Goal: Contribute content: Add original content to the website for others to see

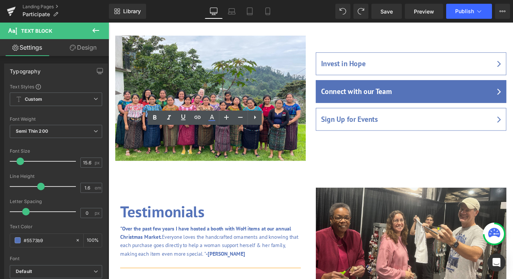
scroll to position [778, 0]
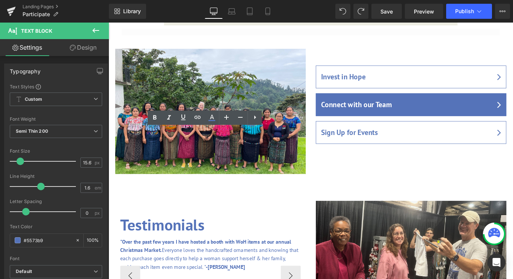
click at [251, 264] on p ""Over the past few years I have hosted a booth with WoH items at our annual Chr…" at bounding box center [223, 283] width 203 height 38
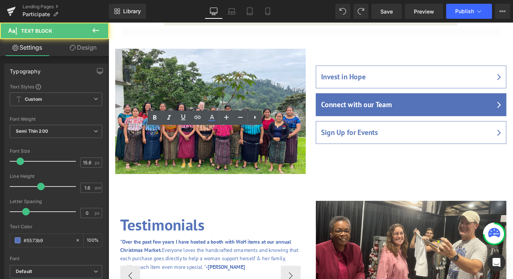
click at [170, 264] on p ""Over the past few years I have hosted a booth with WoH items at our annual Chr…" at bounding box center [223, 283] width 203 height 38
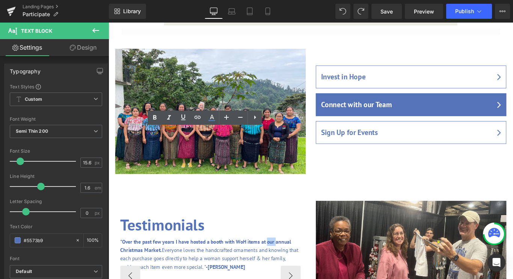
drag, startPoint x: 287, startPoint y: 146, endPoint x: 296, endPoint y: 148, distance: 8.8
click at [296, 264] on span ""Over the past few years I have hosted a booth with WoH items at our annual Chr…" at bounding box center [218, 272] width 192 height 17
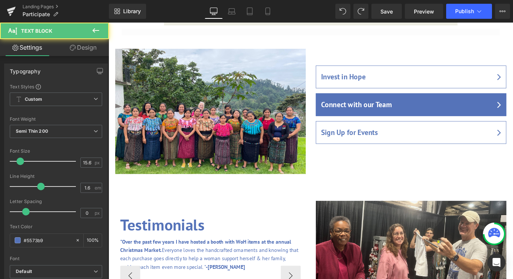
click at [166, 264] on span ""Over the past few years I have hosted a booth with WoH items at the annual Chr…" at bounding box center [218, 272] width 192 height 17
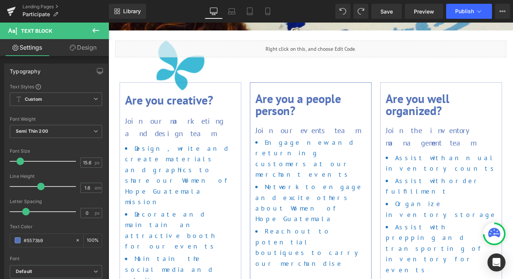
scroll to position [166, 0]
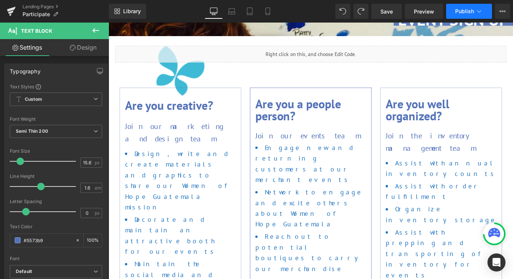
click at [460, 10] on span "Publish" at bounding box center [464, 11] width 19 height 6
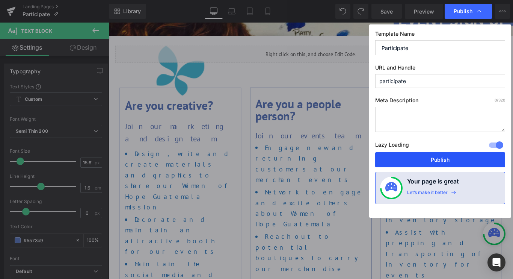
click at [451, 161] on button "Publish" at bounding box center [440, 159] width 130 height 15
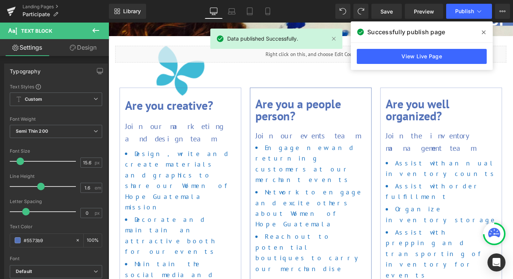
click at [483, 31] on icon at bounding box center [484, 32] width 4 height 6
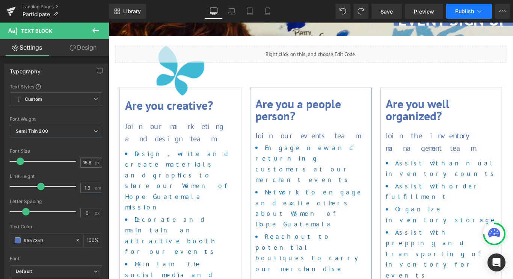
click at [471, 13] on span "Publish" at bounding box center [464, 11] width 19 height 6
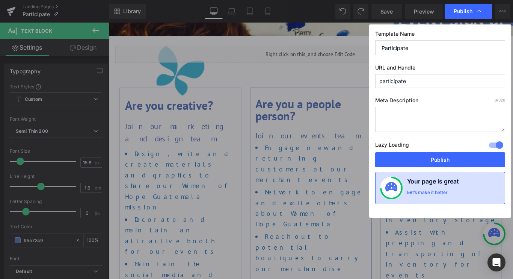
click at [442, 192] on div "Let’s make it better" at bounding box center [427, 194] width 41 height 10
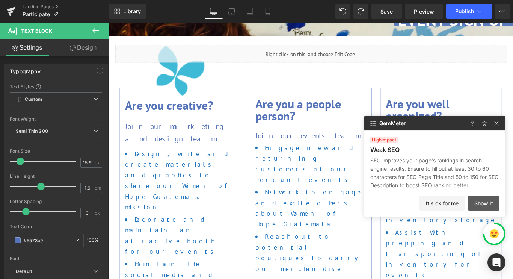
click at [477, 200] on button "Show it" at bounding box center [484, 202] width 32 height 15
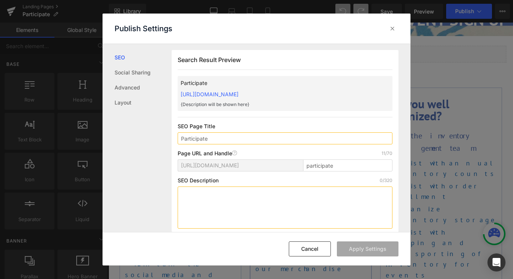
scroll to position [0, 0]
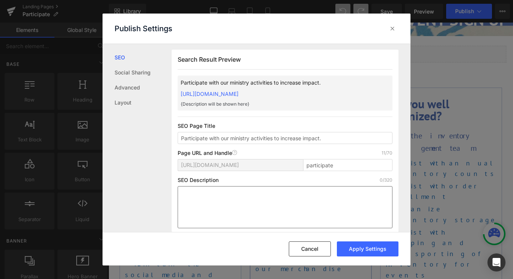
type input "Participate with our ministry activities to increase impact."
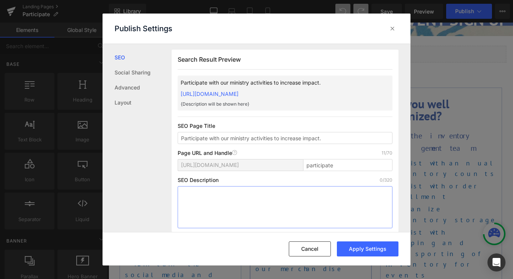
click at [229, 193] on textarea at bounding box center [285, 207] width 215 height 42
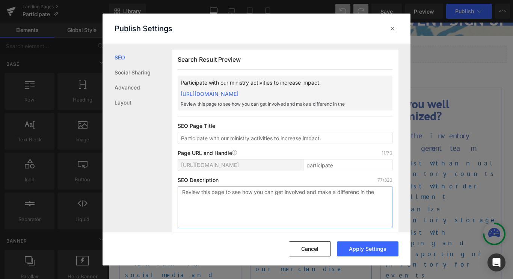
click at [359, 192] on textarea "Review this page to see how you can get involved and make a differenc in the" at bounding box center [285, 207] width 215 height 42
click at [381, 190] on textarea "Review this page to see how you can get involved and make a difference in the" at bounding box center [285, 207] width 215 height 42
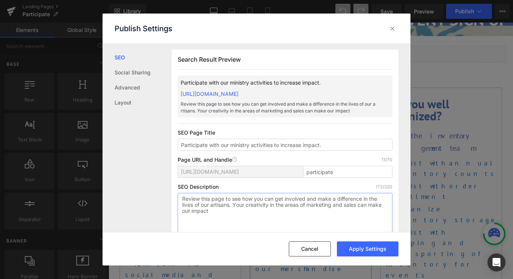
click at [192, 210] on textarea "Review this page to see how you can get involved and make a difference in the l…" at bounding box center [285, 214] width 215 height 42
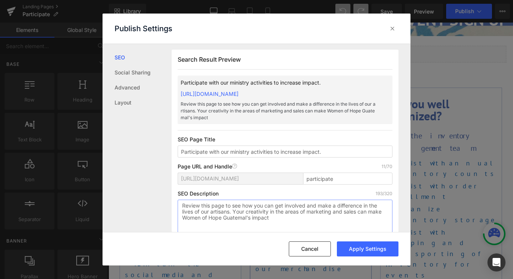
drag, startPoint x: 370, startPoint y: 212, endPoint x: 384, endPoint y: 213, distance: 13.6
click at [384, 213] on textarea "Review this page to see how you can get involved and make a difference in the l…" at bounding box center [285, 220] width 215 height 42
click at [318, 218] on textarea "Review this page to see how you can get involved and make a difference in the l…" at bounding box center [285, 220] width 215 height 42
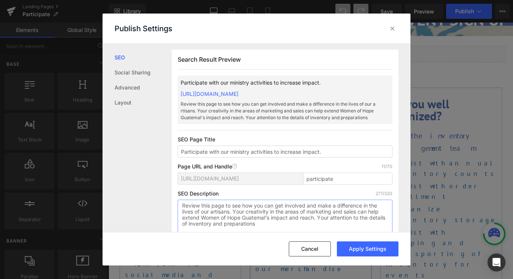
click at [266, 218] on textarea "Review this page to see how you can get involved and make a difference in the l…" at bounding box center [285, 220] width 215 height 42
click at [272, 225] on textarea "Review this page to see how you can get involved and make a difference in the l…" at bounding box center [285, 220] width 215 height 42
drag, startPoint x: 240, startPoint y: 225, endPoint x: 201, endPoint y: 221, distance: 38.8
click at [201, 221] on textarea "Review this page to see how you can get involved and make a difference in the l…" at bounding box center [285, 220] width 215 height 42
click at [268, 225] on textarea "Review this page to see how you can get involved and make a difference in the l…" at bounding box center [285, 220] width 215 height 42
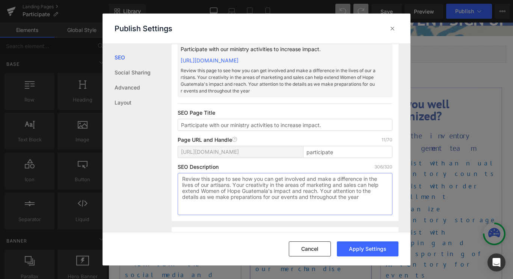
scroll to position [36, 0]
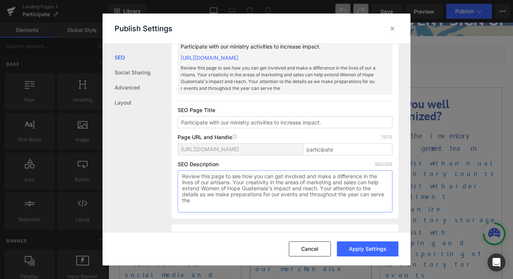
drag, startPoint x: 307, startPoint y: 182, endPoint x: 278, endPoint y: 181, distance: 29.3
click at [278, 181] on textarea "Review this page to see how you can get involved and make a difference in the l…" at bounding box center [285, 191] width 215 height 42
click at [372, 195] on textarea "Review this page to see how you can get involved and make a difference in the l…" at bounding box center [285, 191] width 215 height 42
drag, startPoint x: 234, startPoint y: 178, endPoint x: 180, endPoint y: 174, distance: 53.8
click at [180, 174] on textarea "Review this page to see how you can get involved and make a difference in the l…" at bounding box center [285, 191] width 215 height 42
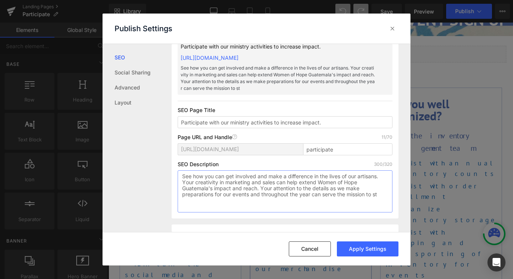
click at [381, 196] on textarea "See how you can get involved and make a difference in the lives of our artisans…" at bounding box center [285, 191] width 215 height 42
type textarea "See how you can get involved and make a difference in the lives of our artisans…"
click at [376, 247] on button "Apply Settings" at bounding box center [368, 248] width 62 height 15
click at [392, 28] on icon at bounding box center [393, 29] width 8 height 8
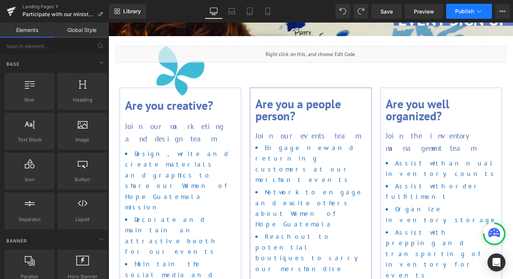
click at [478, 10] on icon at bounding box center [479, 12] width 8 height 8
type input "Participate with our ministry activities to increase impact."
type textarea "See how you can get involved and make a difference in the lives of our artisans…"
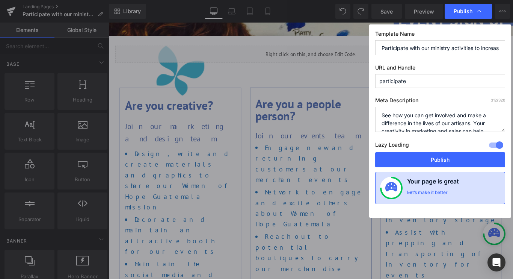
click at [428, 191] on div "Let’s make it better" at bounding box center [427, 194] width 41 height 10
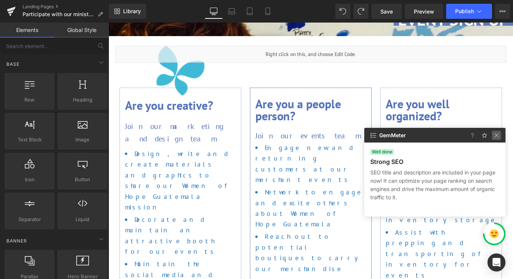
click at [496, 137] on img at bounding box center [496, 135] width 9 height 9
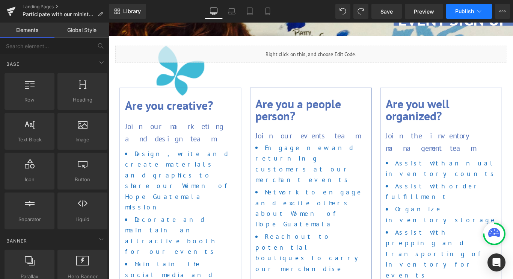
click at [459, 10] on span "Publish" at bounding box center [464, 11] width 19 height 6
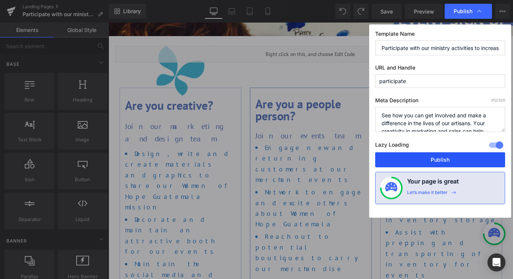
click at [428, 160] on button "Publish" at bounding box center [440, 159] width 130 height 15
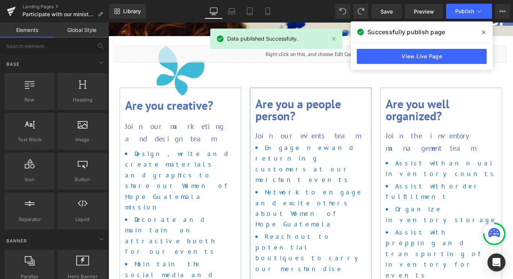
click at [482, 29] on icon at bounding box center [484, 32] width 4 height 6
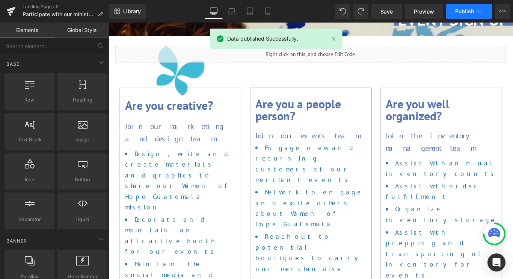
click at [483, 12] on icon at bounding box center [479, 12] width 8 height 8
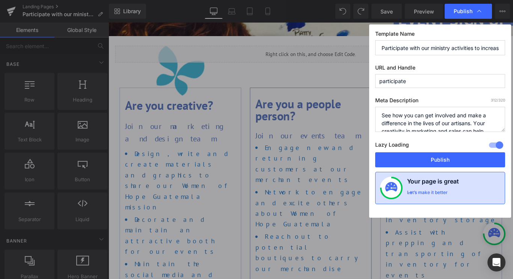
click at [421, 192] on div "Let’s make it better" at bounding box center [427, 194] width 41 height 10
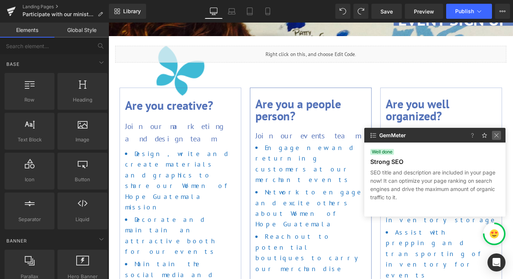
click at [498, 137] on img at bounding box center [496, 135] width 9 height 9
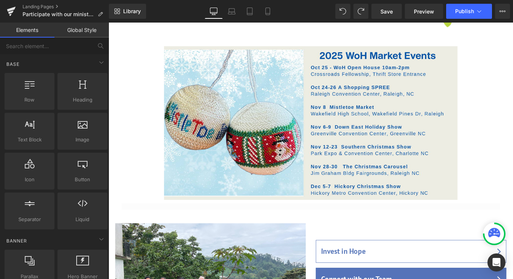
scroll to position [584, 0]
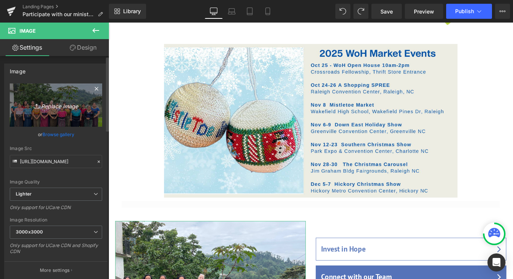
click at [57, 104] on icon "Replace Image" at bounding box center [56, 104] width 60 height 9
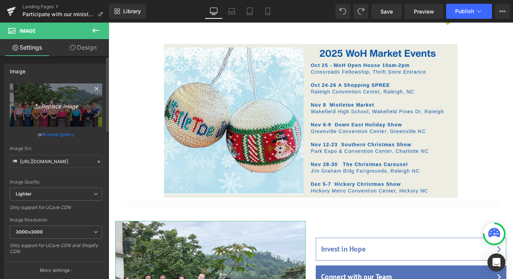
click at [56, 114] on link "Replace Image" at bounding box center [56, 104] width 92 height 43
click at [59, 104] on icon "Replace Image" at bounding box center [56, 104] width 60 height 9
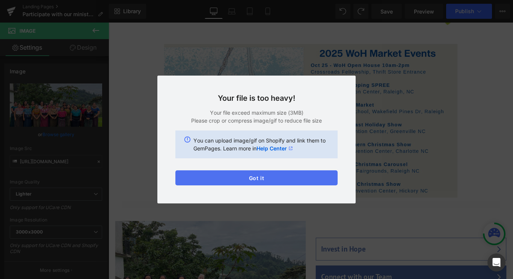
click at [292, 176] on button "Got it" at bounding box center [256, 177] width 162 height 15
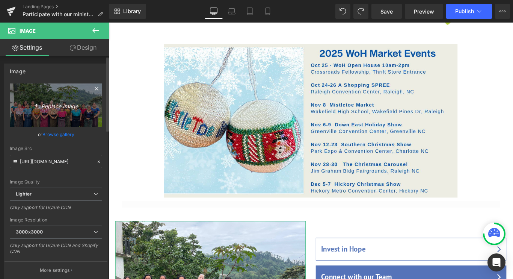
click at [55, 107] on icon "Replace Image" at bounding box center [56, 104] width 60 height 9
click at [55, 106] on icon "Replace Image" at bounding box center [56, 104] width 60 height 9
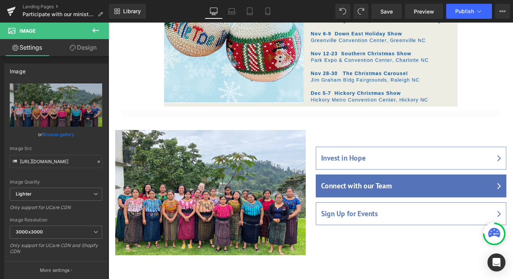
scroll to position [688, 0]
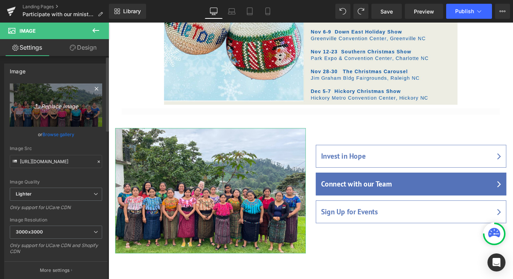
click at [48, 106] on icon "Replace Image" at bounding box center [56, 104] width 60 height 9
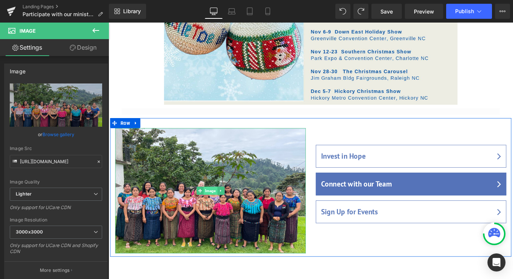
click at [221, 207] on span "Image" at bounding box center [222, 211] width 15 height 9
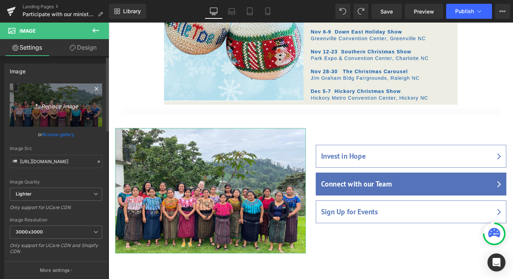
click at [53, 104] on icon "Replace Image" at bounding box center [56, 104] width 60 height 9
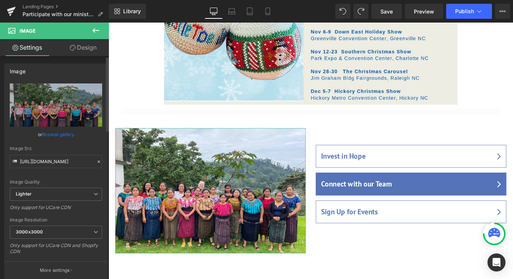
click at [58, 133] on link "Browse gallery" at bounding box center [58, 134] width 32 height 13
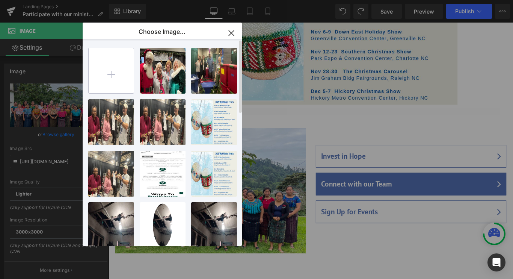
click at [110, 72] on input "file" at bounding box center [111, 70] width 45 height 45
type input "C:\fakepath\25_06_SLT Group.jpg"
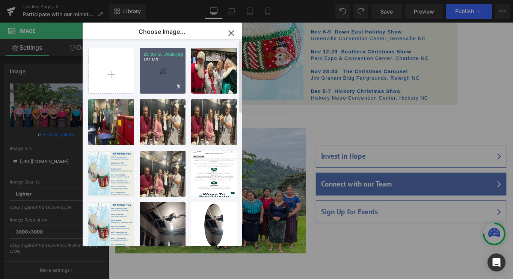
click at [162, 83] on div "25_06_S...roup.jpg 1.51 MB" at bounding box center [163, 71] width 46 height 46
type input "[URL][DOMAIN_NAME]"
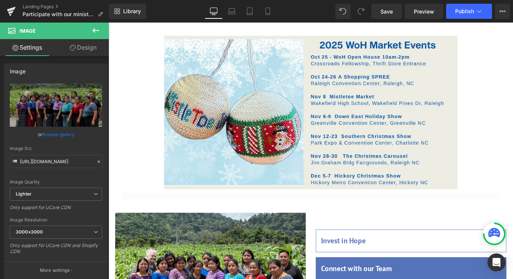
scroll to position [567, 0]
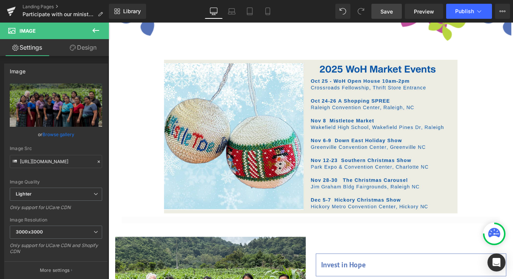
click at [388, 10] on span "Save" at bounding box center [386, 12] width 12 height 8
click at [388, 8] on span "Save" at bounding box center [386, 12] width 12 height 8
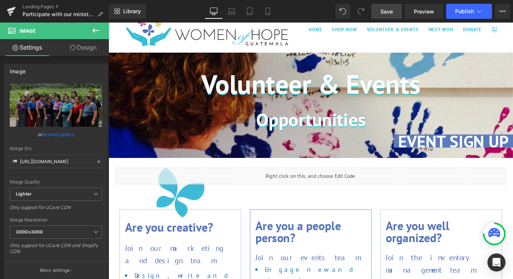
scroll to position [0, 0]
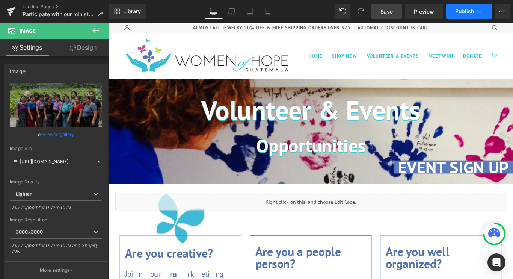
click at [465, 8] on span "Publish" at bounding box center [464, 11] width 19 height 6
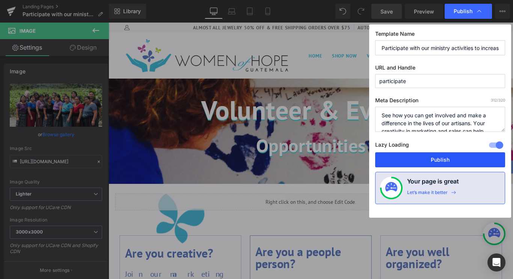
click at [426, 155] on button "Publish" at bounding box center [440, 159] width 130 height 15
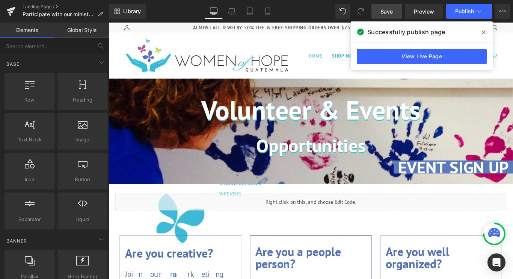
click at [359, 75] on link "SHOP NOW" at bounding box center [373, 60] width 39 height 52
click at [484, 31] on icon at bounding box center [484, 32] width 4 height 6
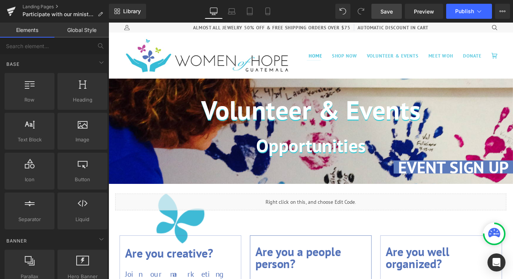
click at [339, 59] on span "Home" at bounding box center [340, 60] width 15 height 8
